Goal: Navigation & Orientation: Find specific page/section

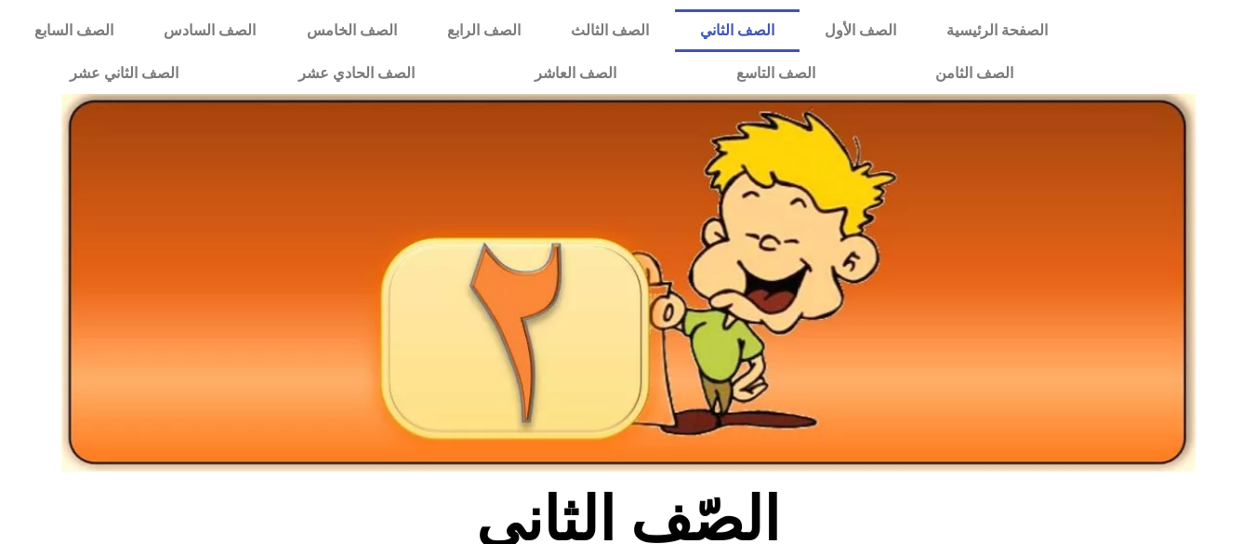
scroll to position [703, 0]
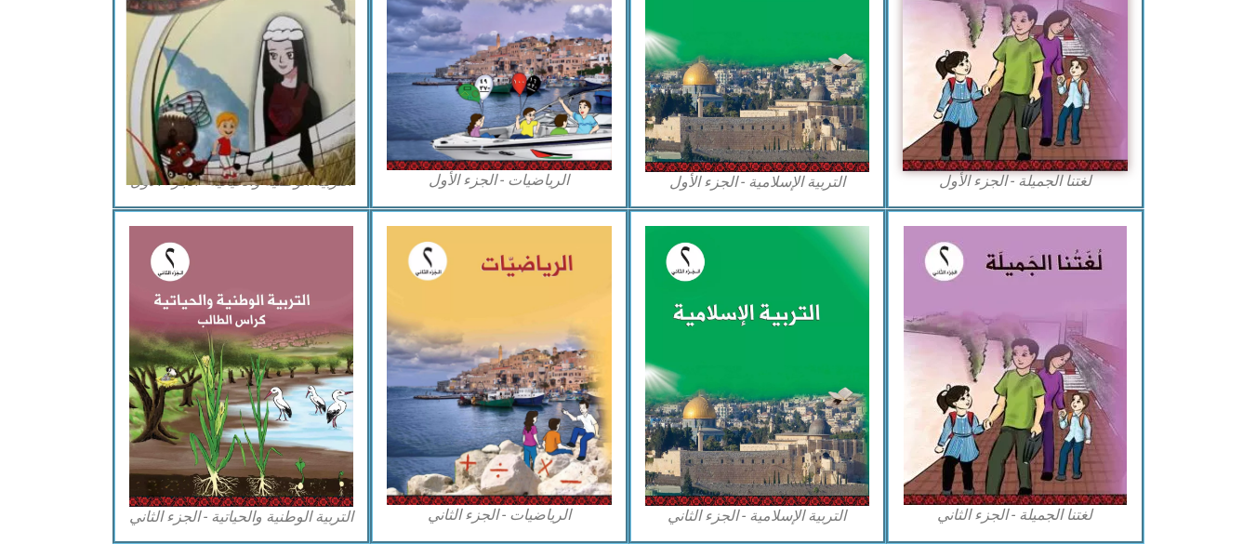
click at [236, 84] on img at bounding box center [240, 31] width 229 height 307
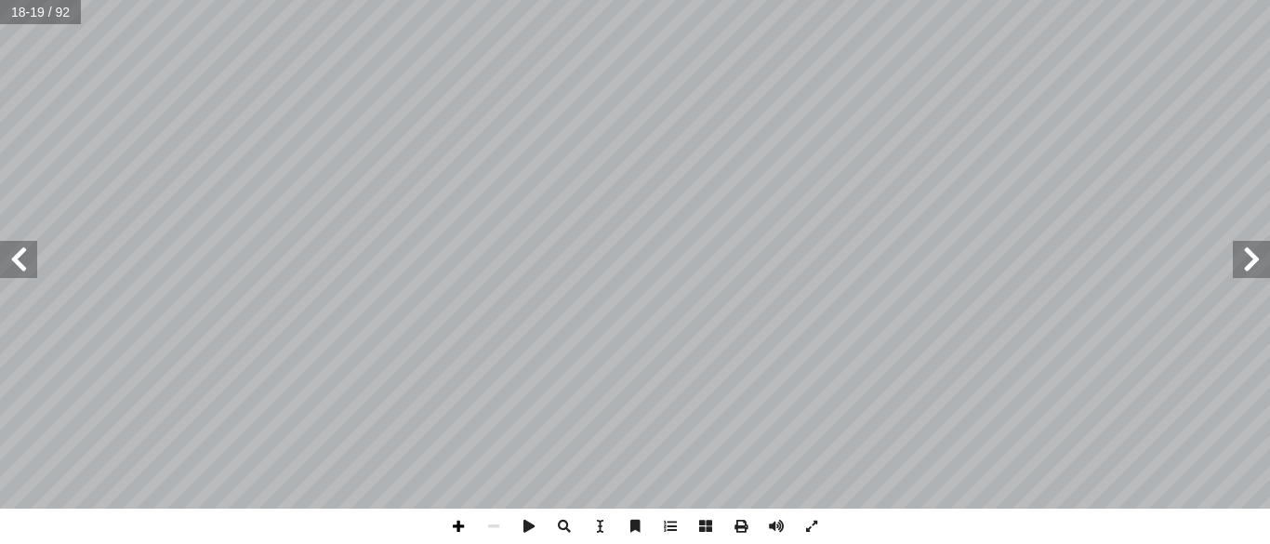
click at [456, 525] on span at bounding box center [458, 526] width 35 height 35
